Goal: Book appointment/travel/reservation

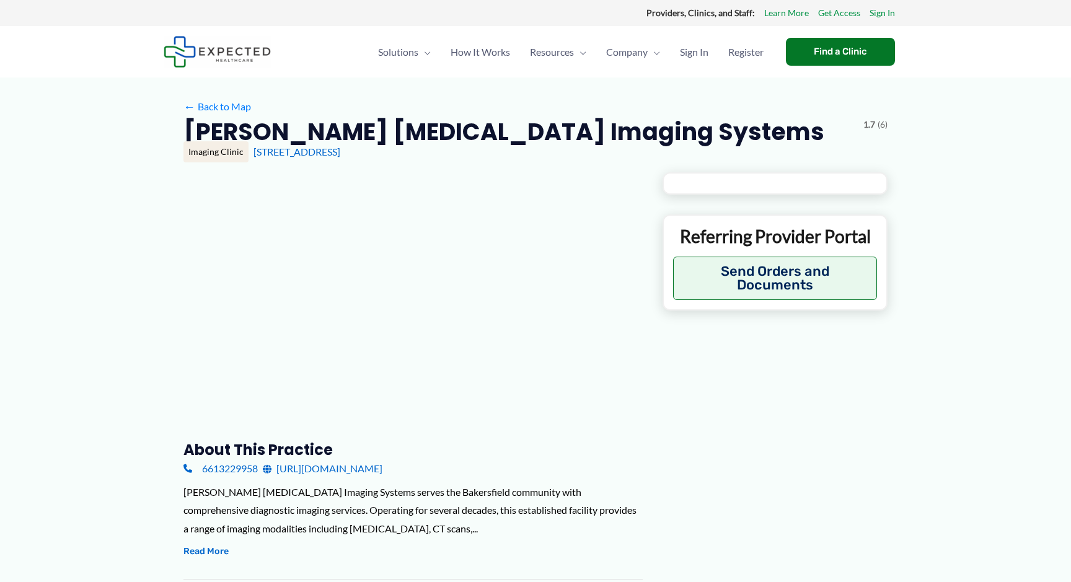
type input "**********"
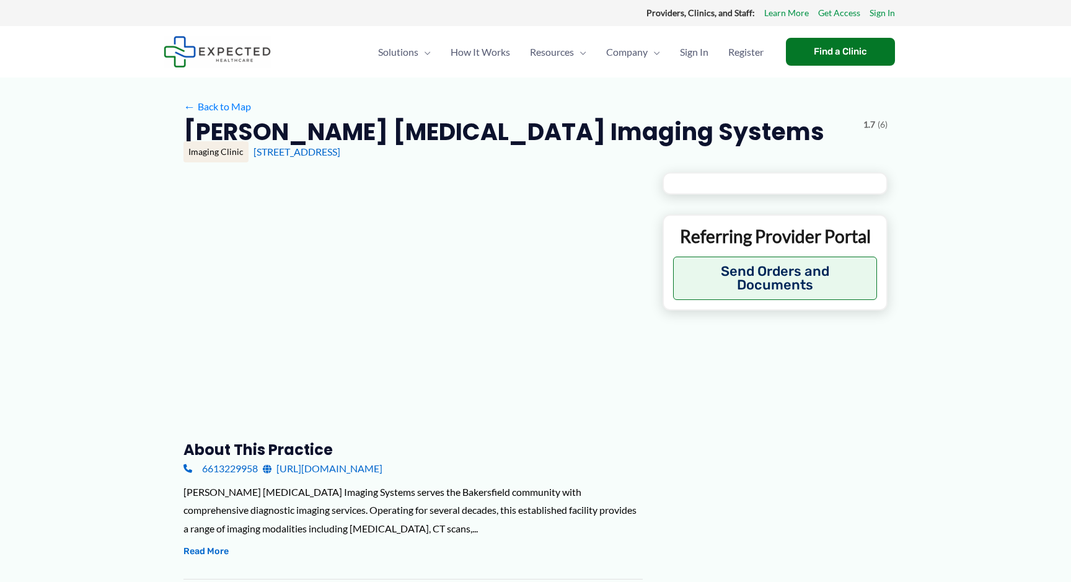
type input "**********"
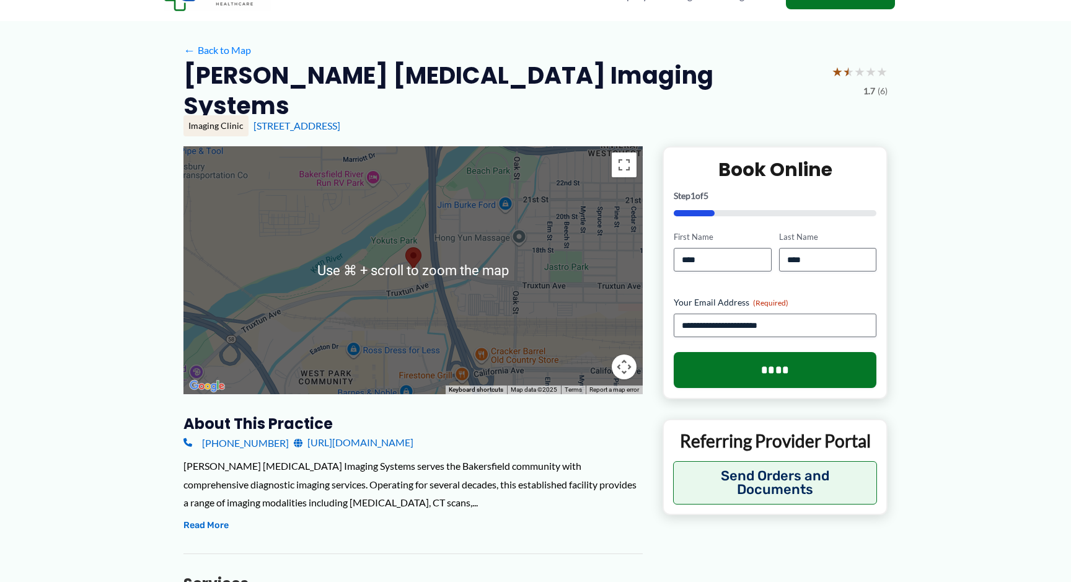
scroll to position [51, 0]
